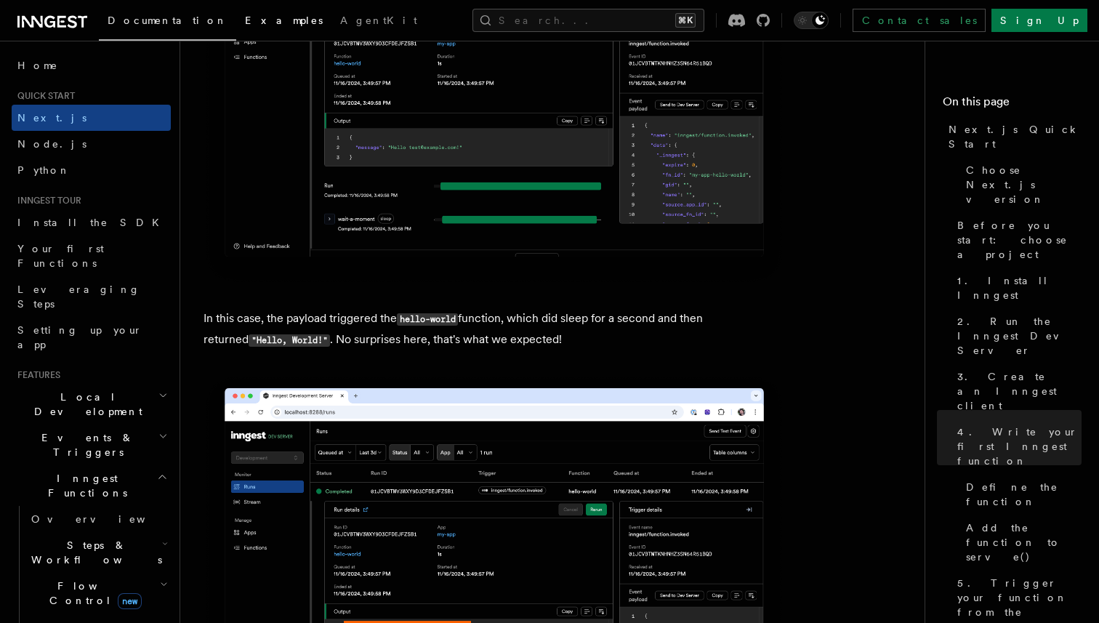
click at [245, 19] on span "Examples" at bounding box center [284, 21] width 78 height 12
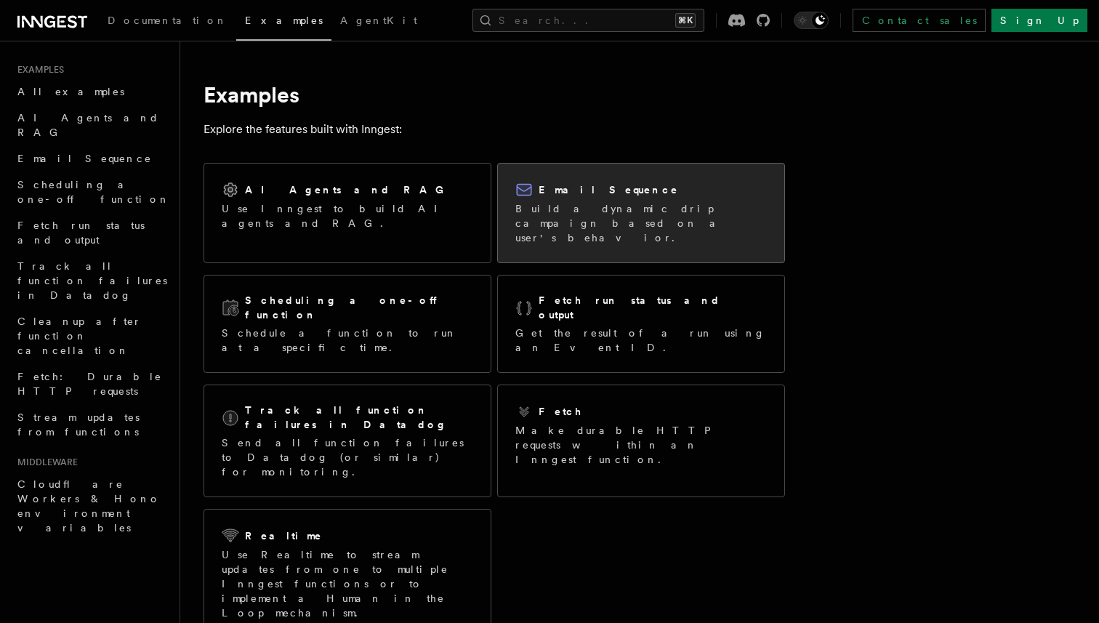
click at [690, 212] on p "Build a dynamic drip campaign based on a user's behavior." at bounding box center [640, 223] width 251 height 44
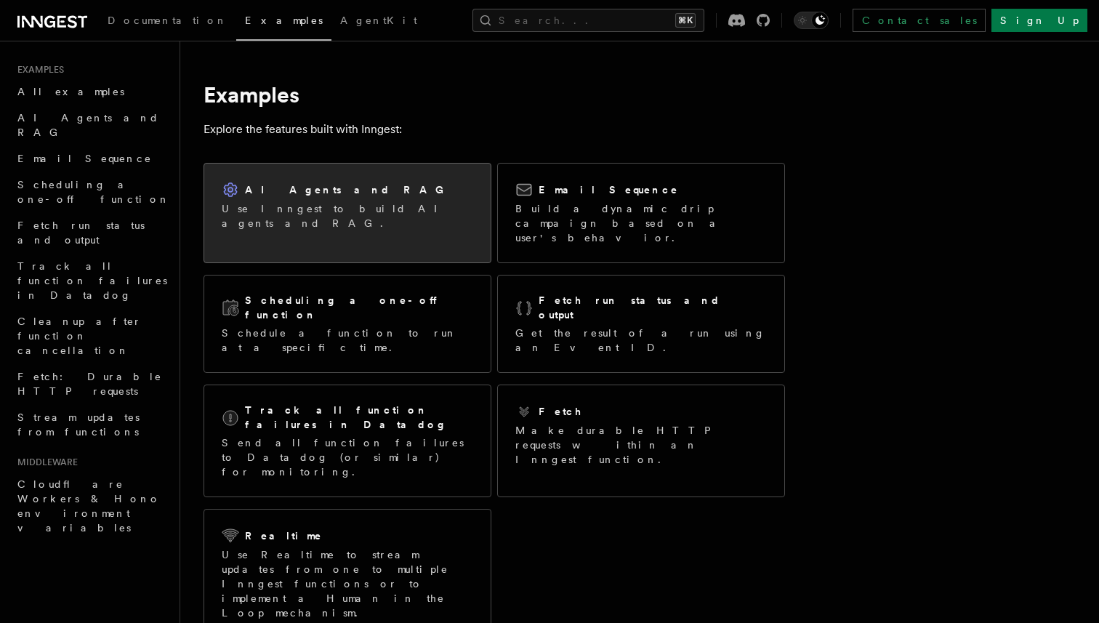
click at [460, 217] on div "AI Agents and RAG Use Inngest to build AI agents and RAG." at bounding box center [347, 206] width 286 height 84
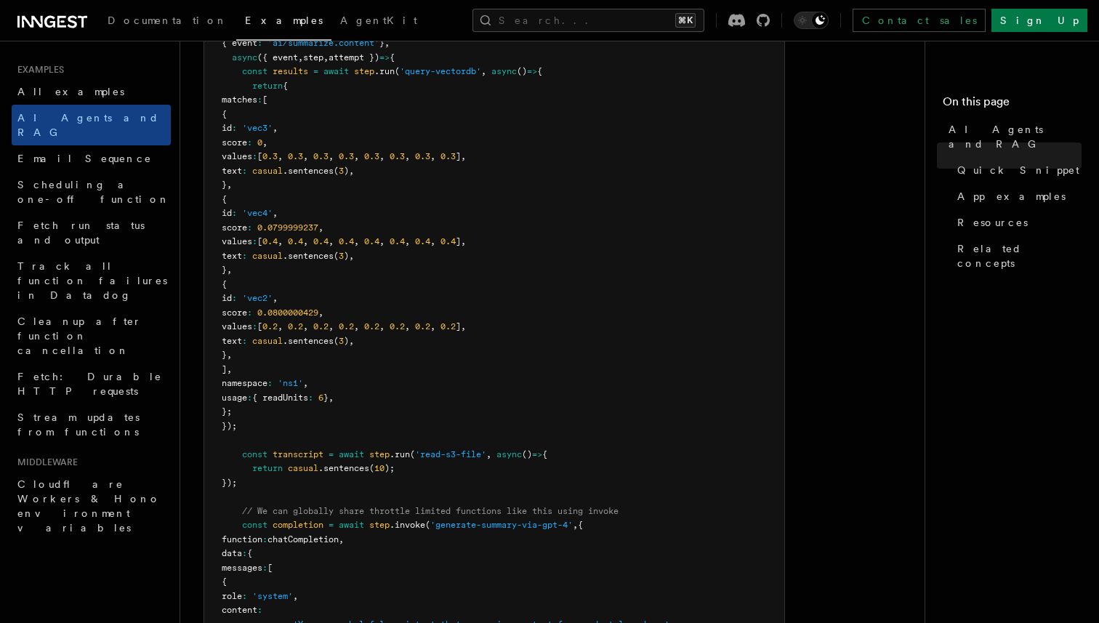
scroll to position [504, 0]
